Goal: Answer question/provide support

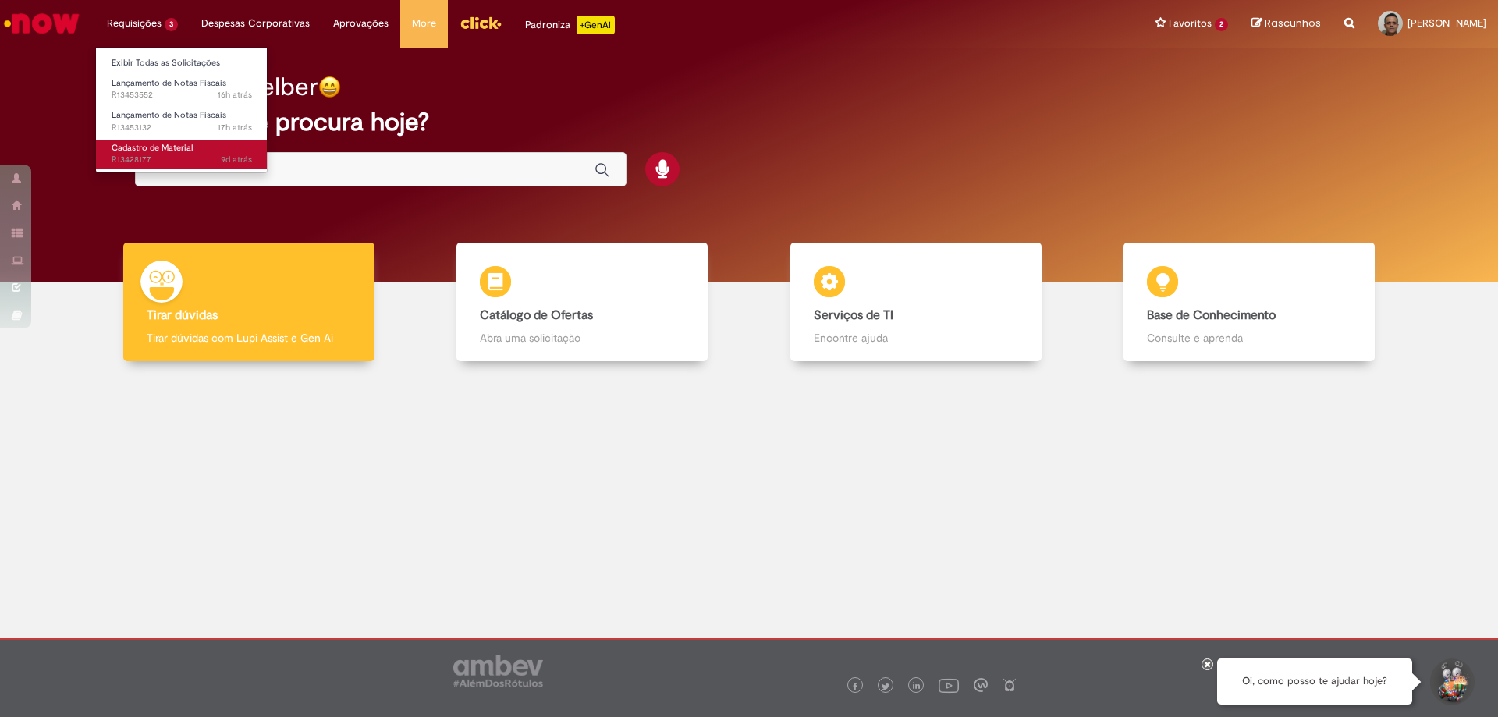
click at [151, 151] on span "Cadastro de Material" at bounding box center [152, 148] width 81 height 12
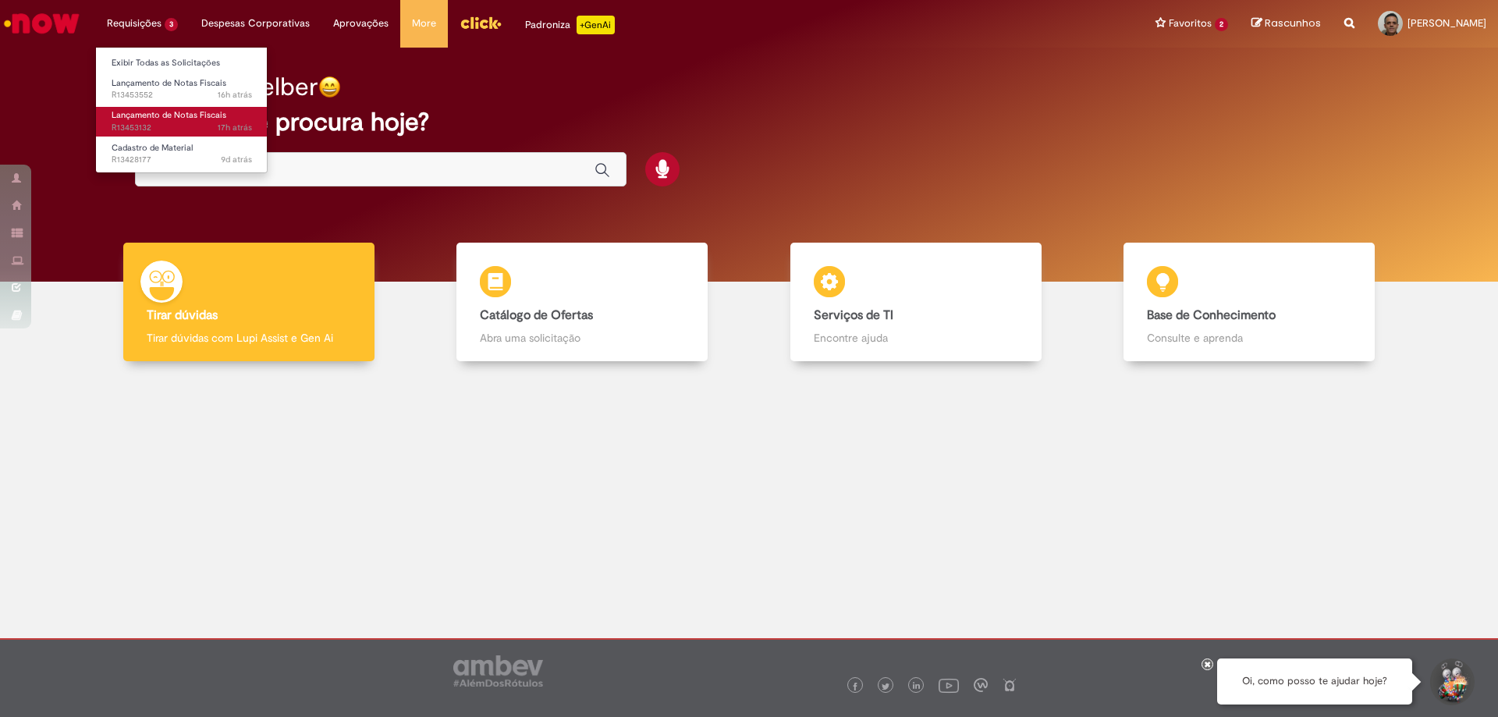
click at [175, 125] on span "17h atrás 17 horas atrás R13453132" at bounding box center [182, 128] width 140 height 12
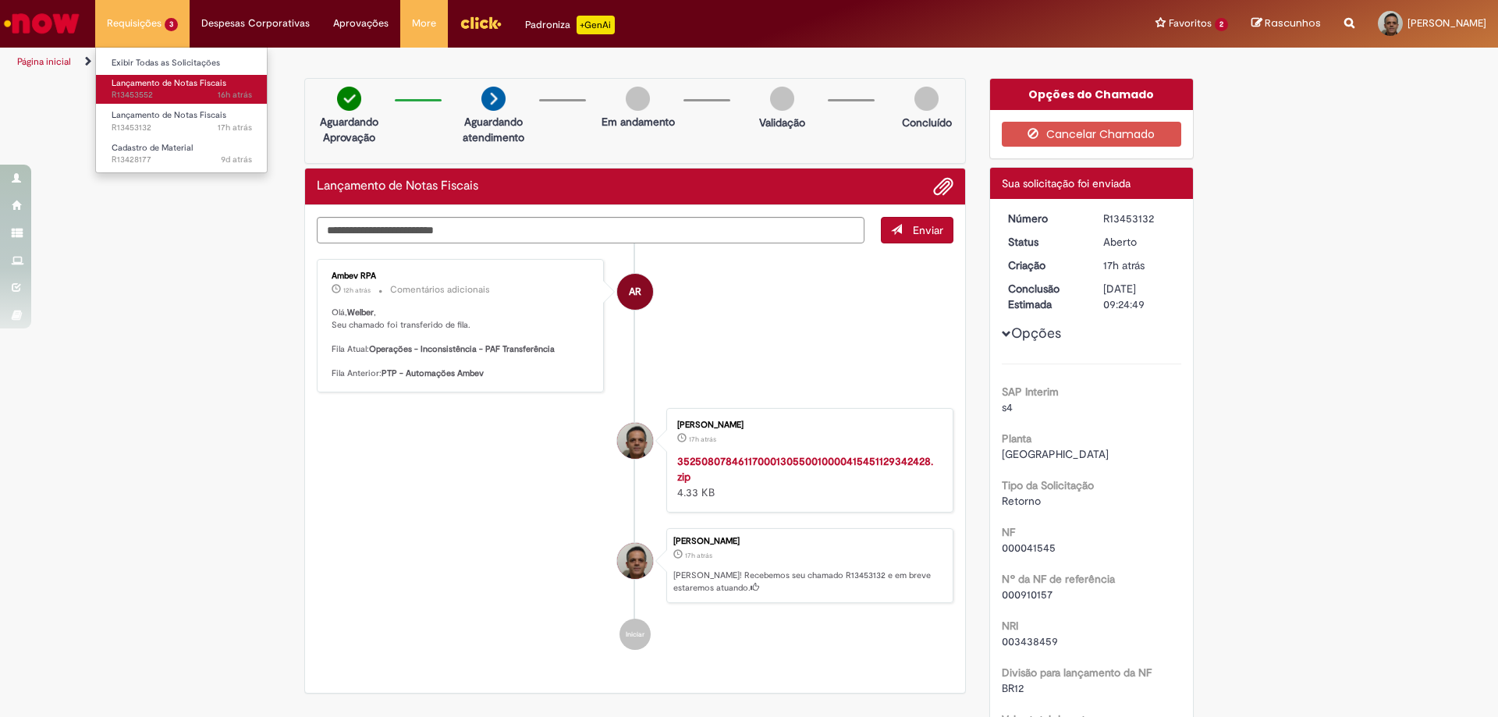
click at [172, 80] on span "Lançamento de Notas Fiscais" at bounding box center [169, 83] width 115 height 12
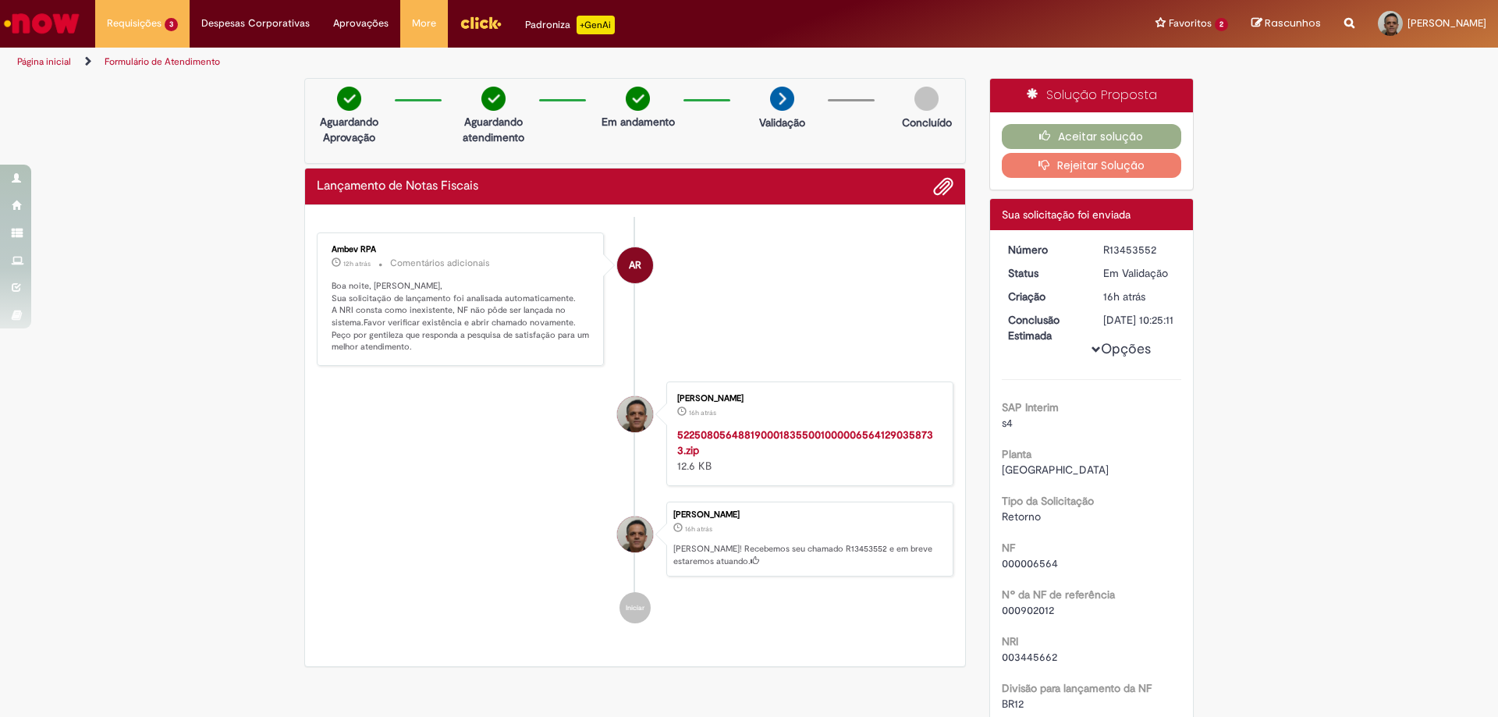
click at [1092, 169] on button "Rejeitar Solução" at bounding box center [1092, 165] width 180 height 25
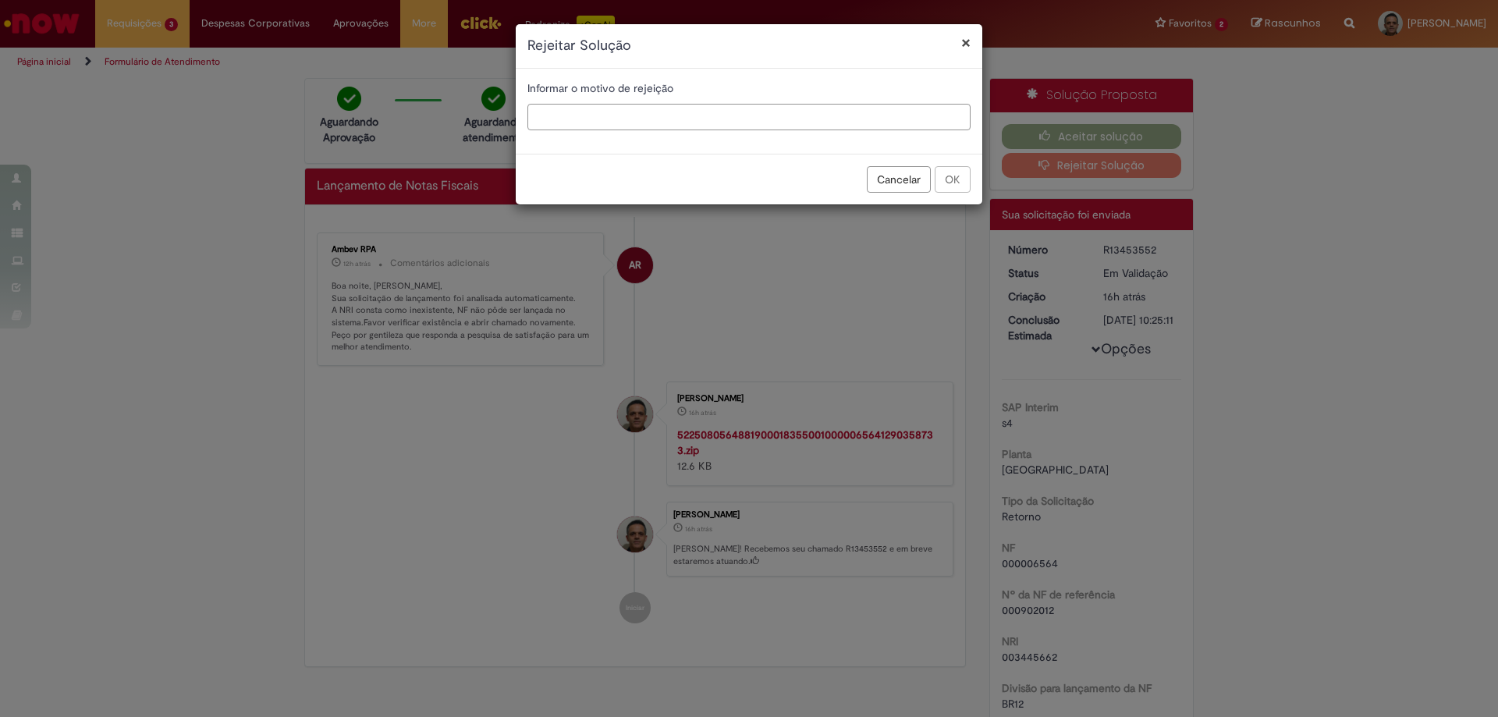
click at [579, 122] on input "text" at bounding box center [749, 117] width 443 height 27
paste input "********"
type input "**********"
click at [957, 179] on button "OK" at bounding box center [953, 179] width 36 height 27
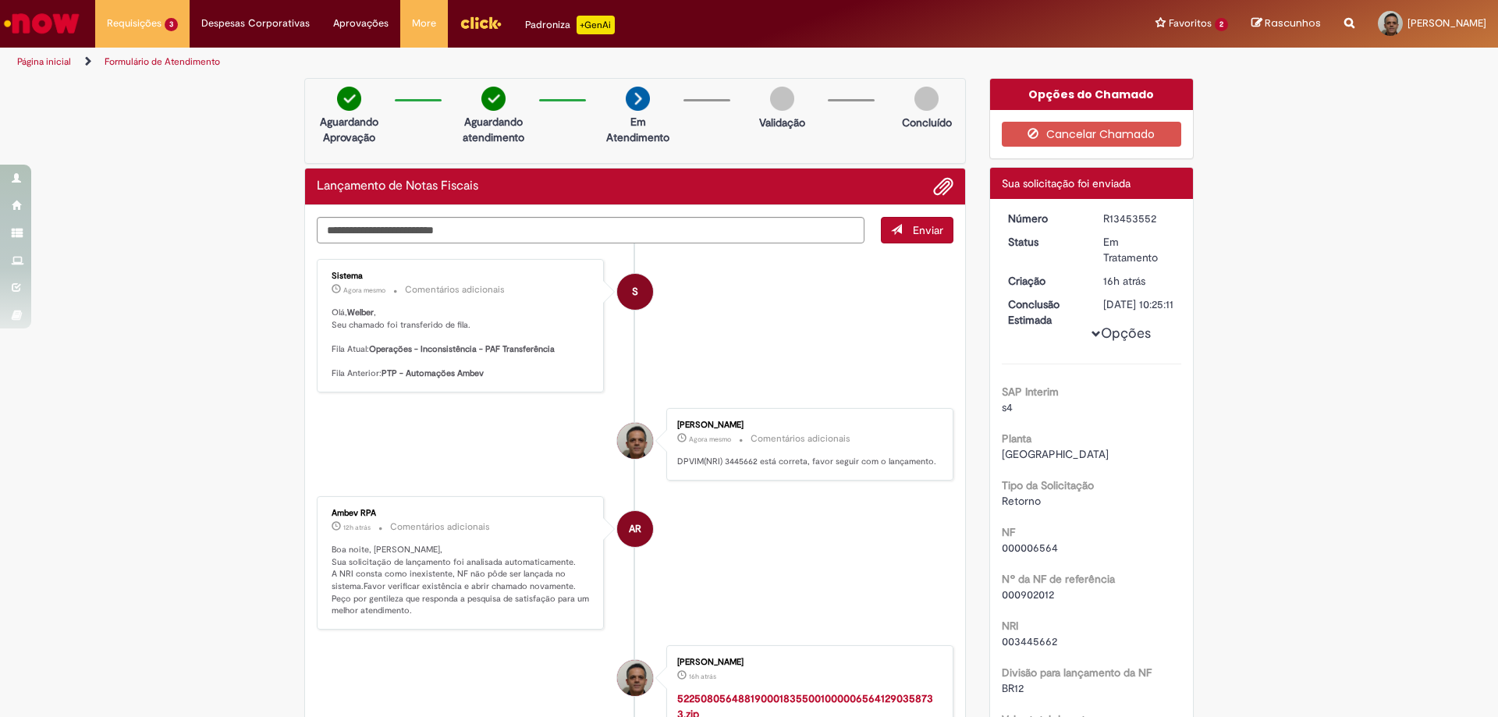
click at [35, 59] on link "Página inicial" at bounding box center [44, 61] width 54 height 12
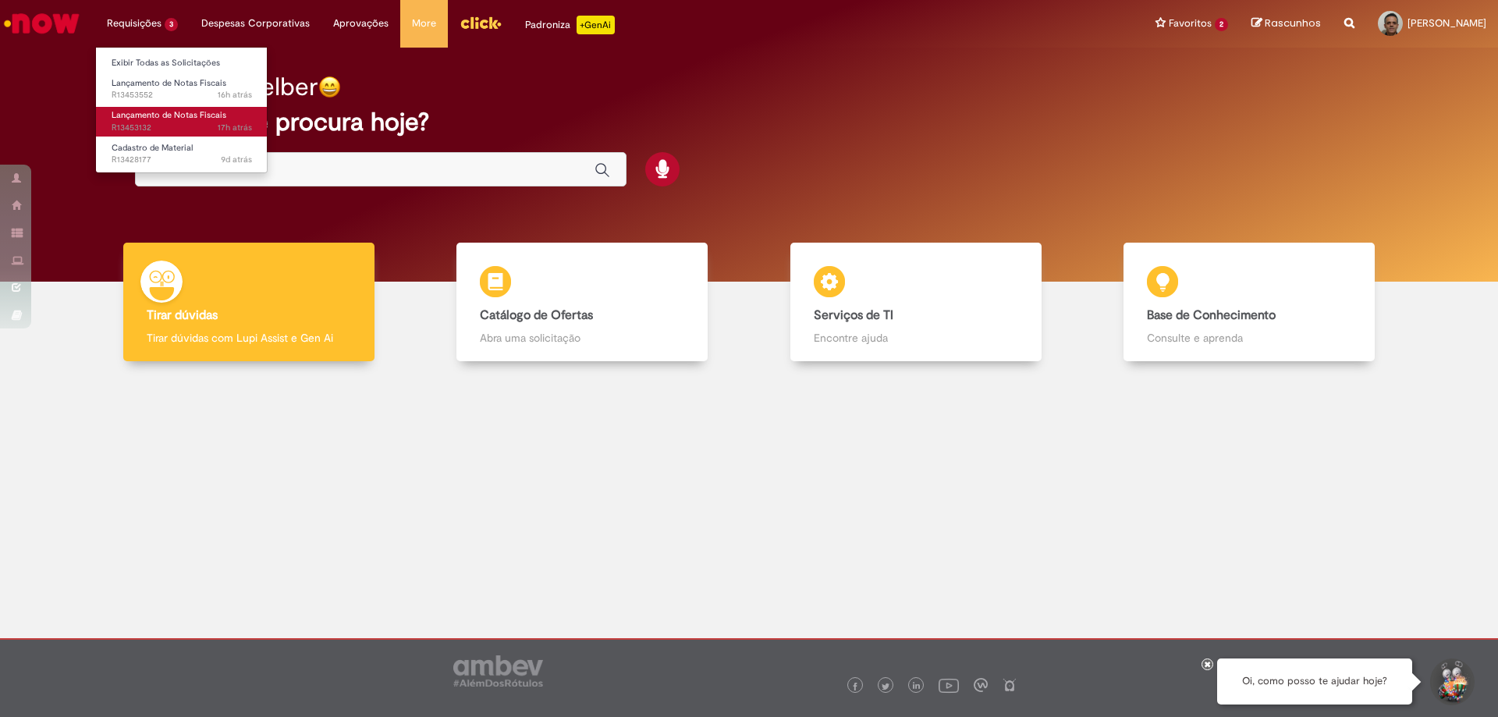
click at [186, 119] on span "Lançamento de Notas Fiscais" at bounding box center [169, 115] width 115 height 12
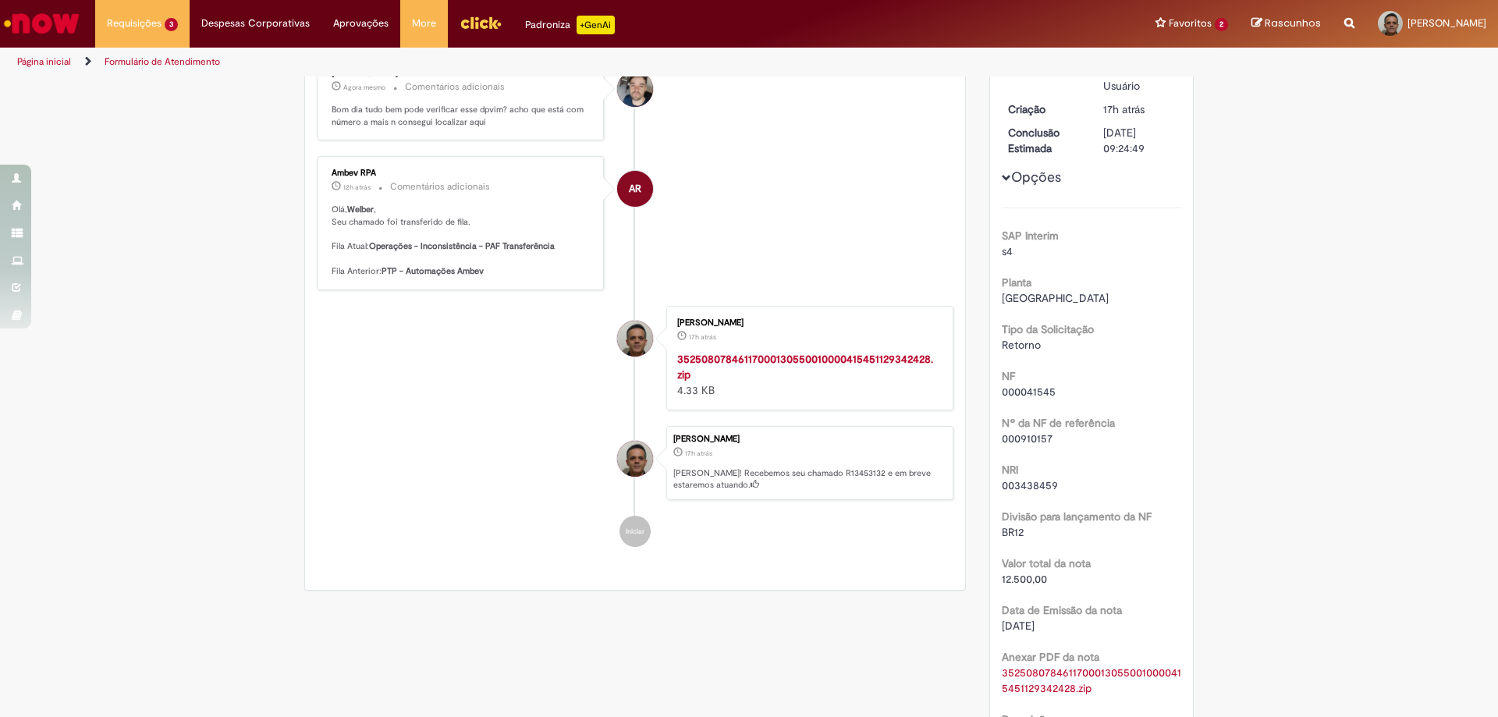
scroll to position [78, 0]
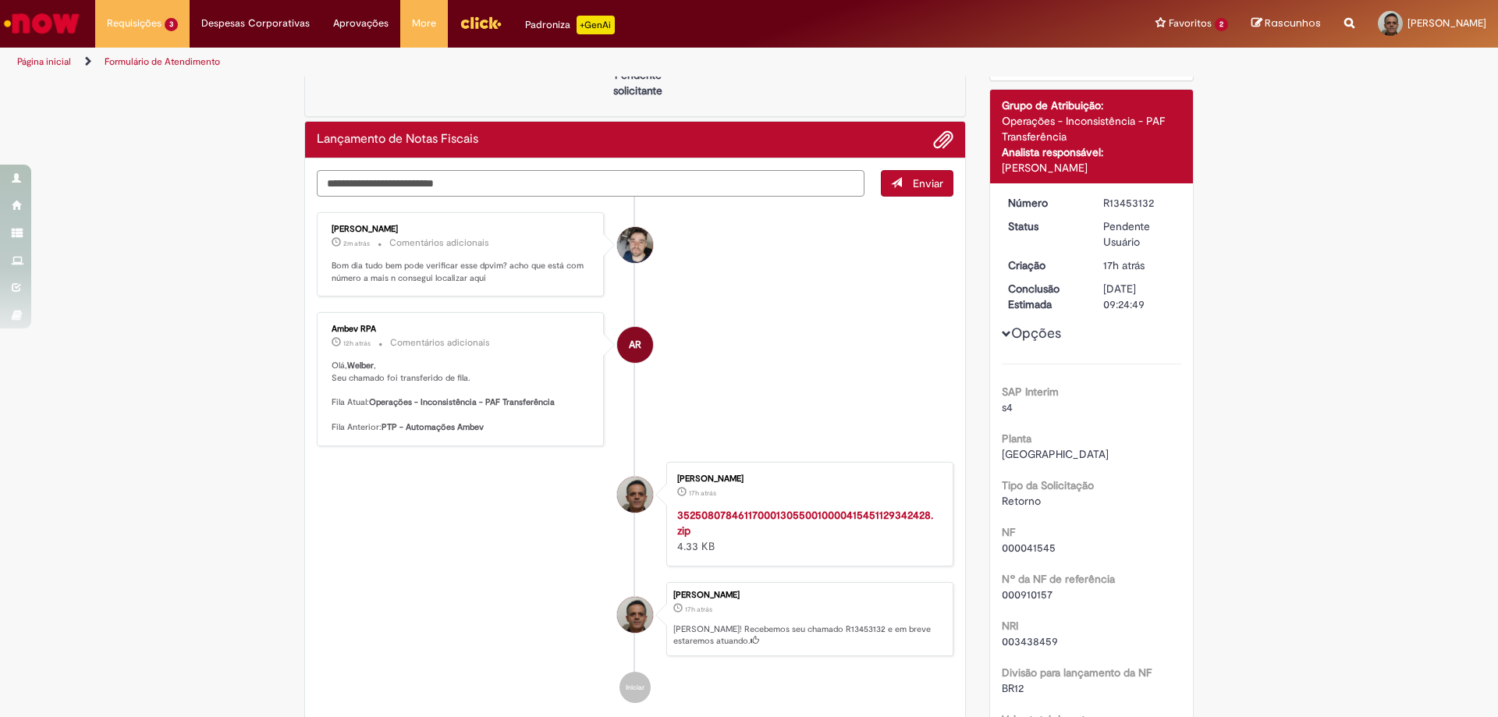
click at [442, 188] on textarea "Digite sua mensagem aqui..." at bounding box center [591, 183] width 548 height 27
type textarea "*"
type textarea "**********"
click at [902, 188] on button "Enviar" at bounding box center [917, 183] width 73 height 27
click at [936, 144] on span "Adicionar anexos" at bounding box center [943, 140] width 19 height 19
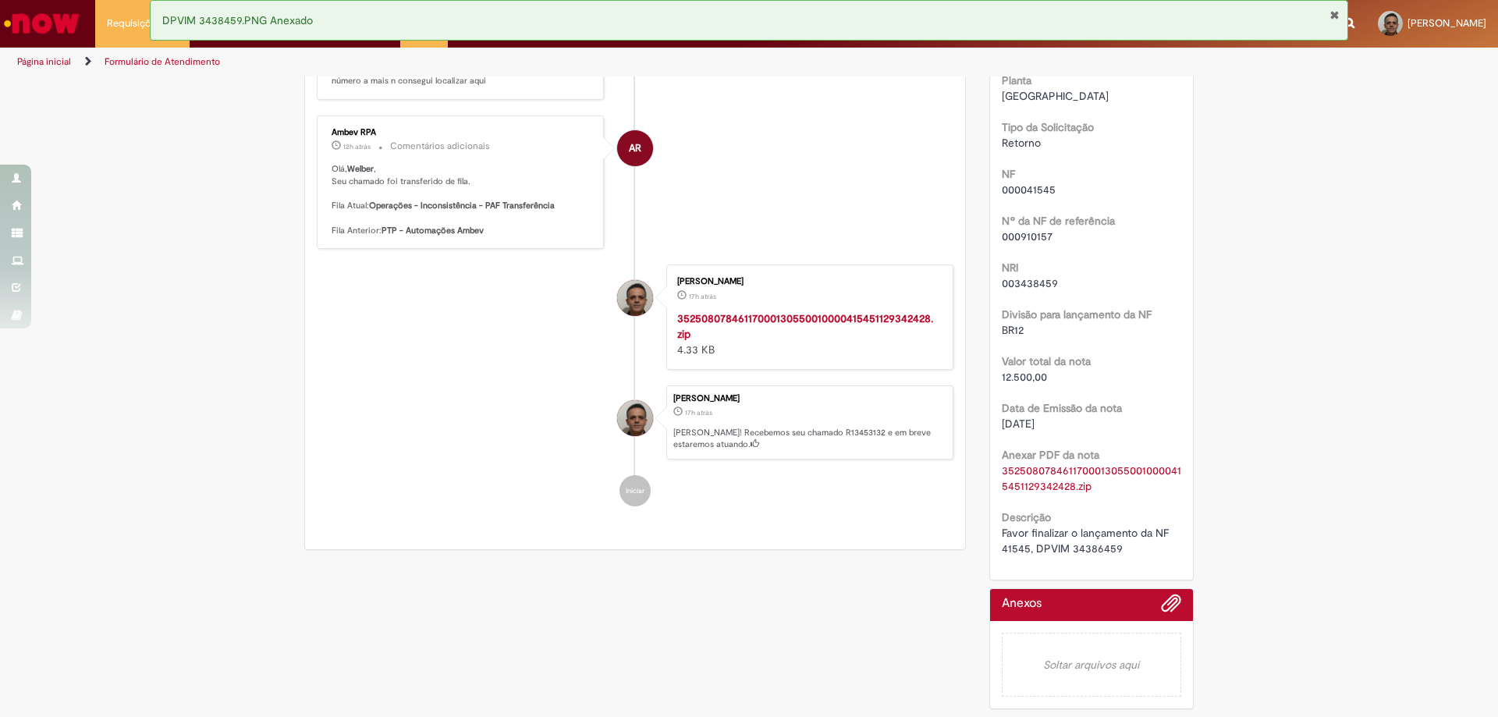
scroll to position [0, 0]
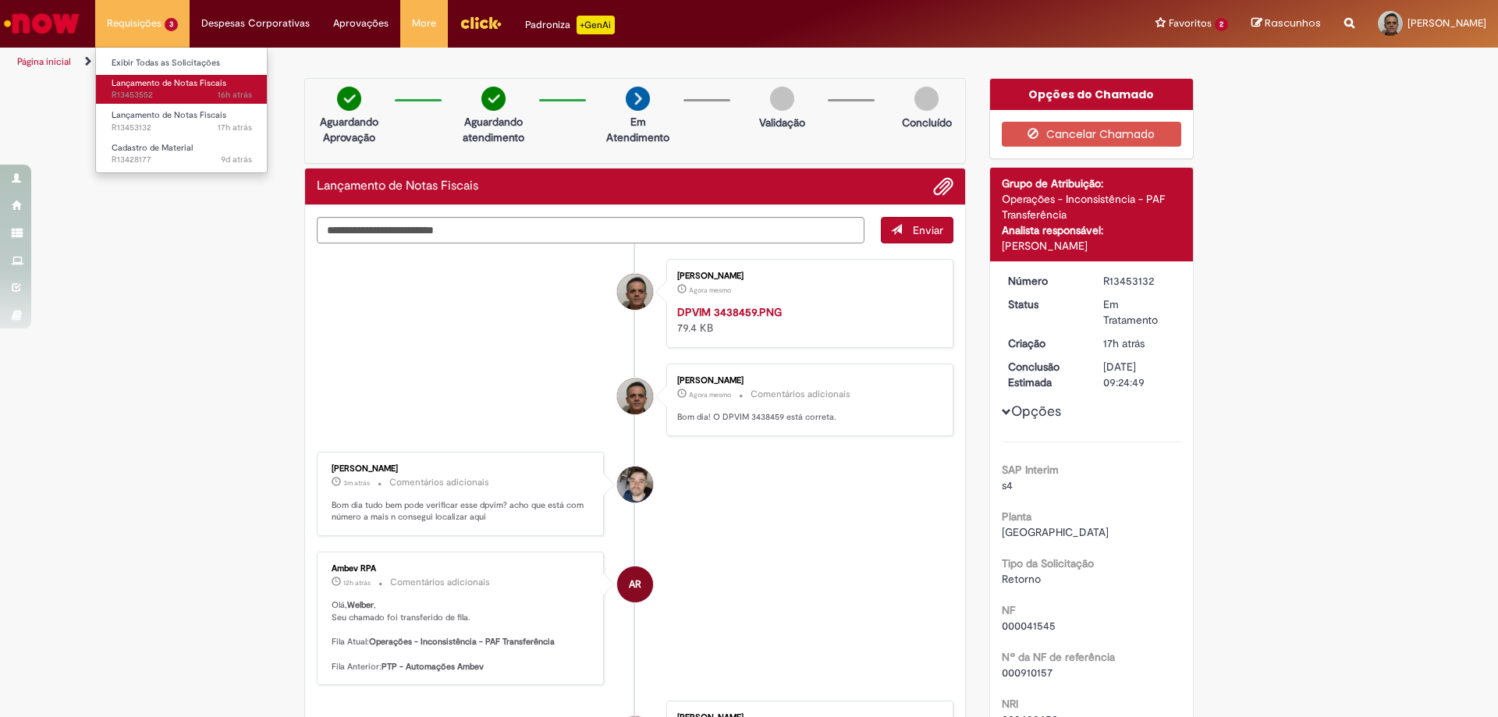
click at [171, 85] on span "Lançamento de Notas Fiscais" at bounding box center [169, 83] width 115 height 12
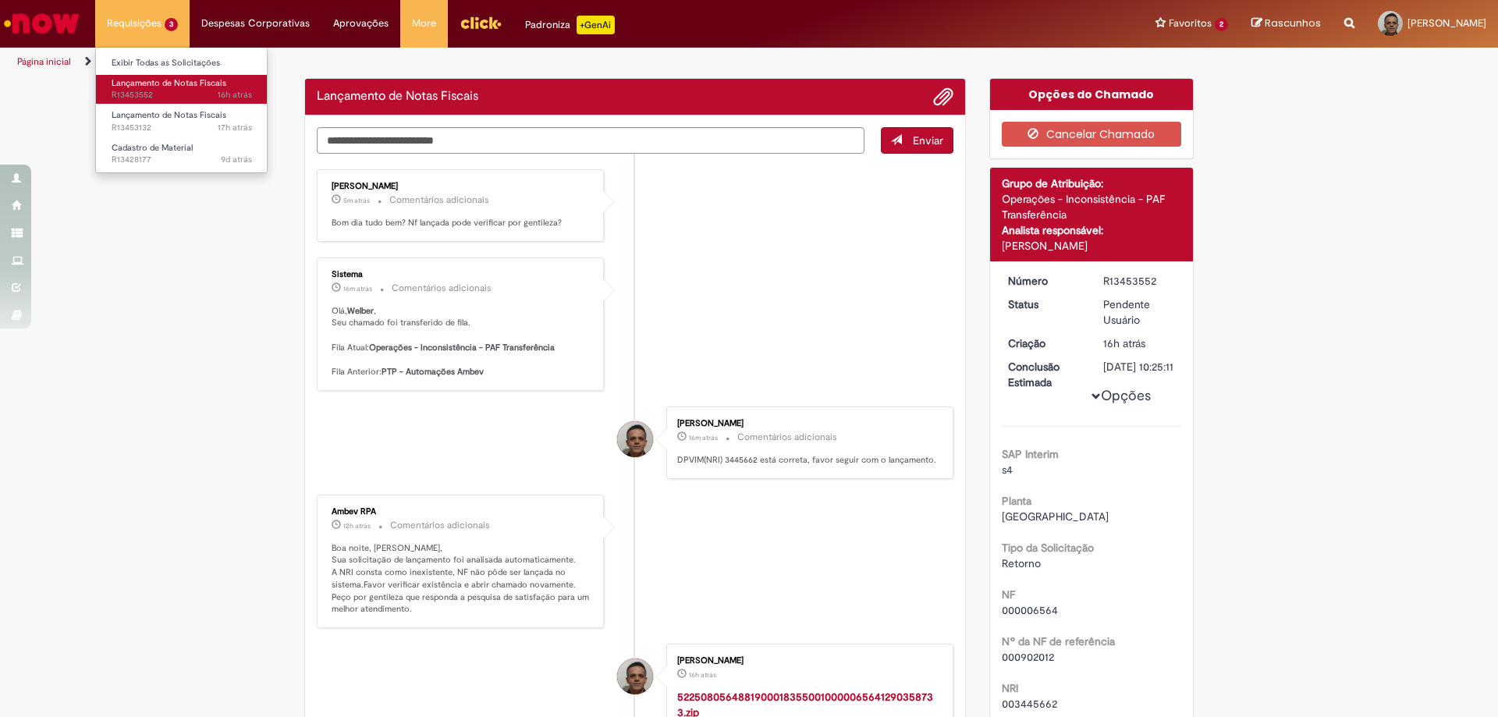
click at [170, 82] on span "Lançamento de Notas Fiscais" at bounding box center [169, 83] width 115 height 12
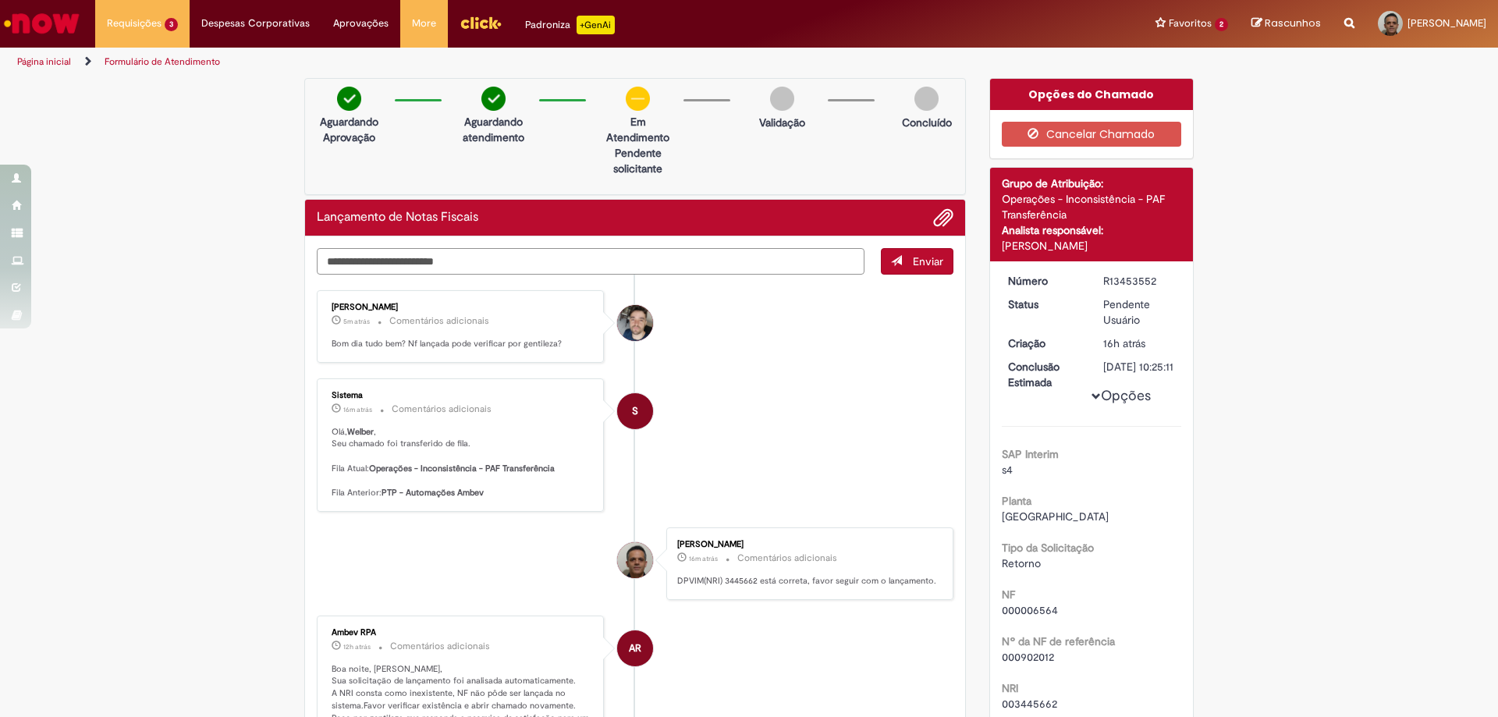
click at [522, 262] on textarea "Digite sua mensagem aqui..." at bounding box center [591, 261] width 548 height 27
type textarea "**********"
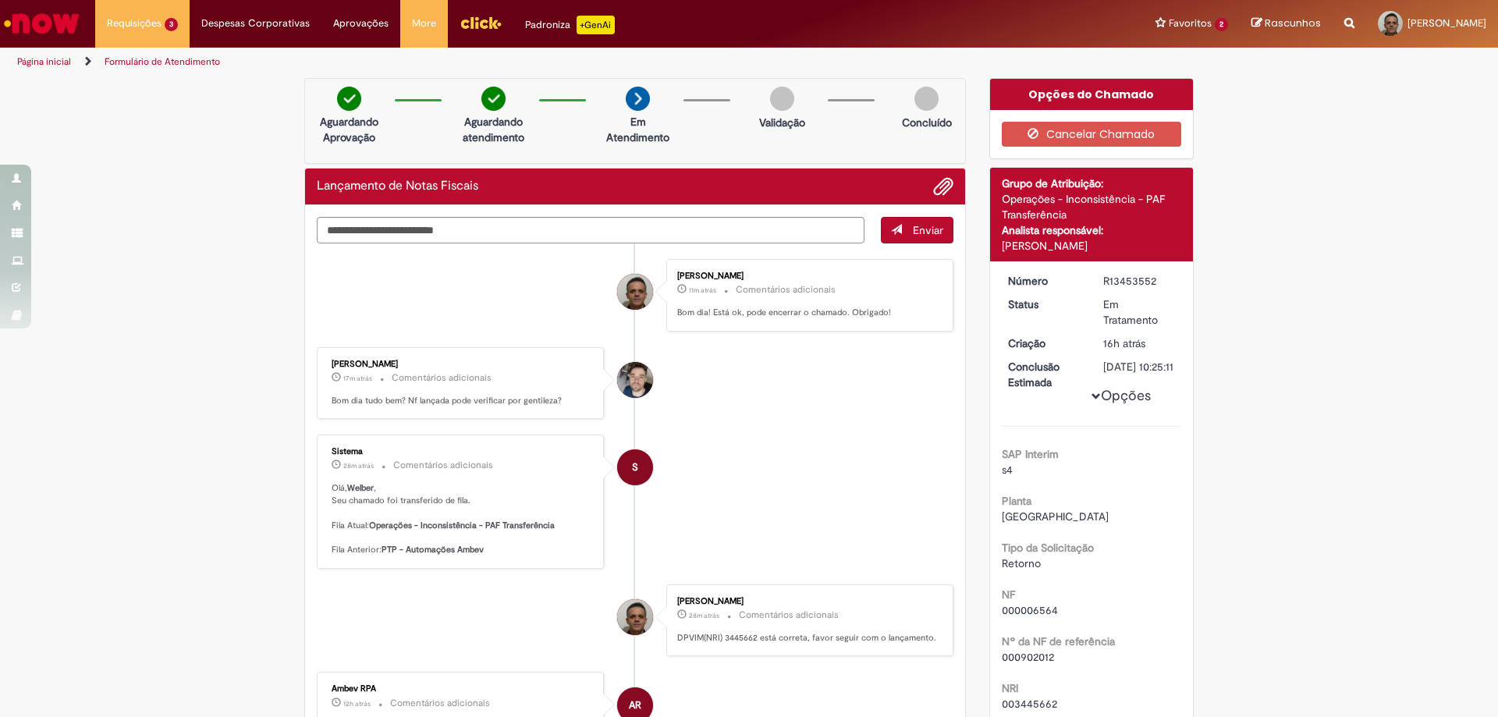
click at [460, 21] on img "Menu Cabeçalho" at bounding box center [481, 22] width 42 height 23
click at [48, 59] on link "Página inicial" at bounding box center [44, 61] width 54 height 12
